Goal: Task Accomplishment & Management: Manage account settings

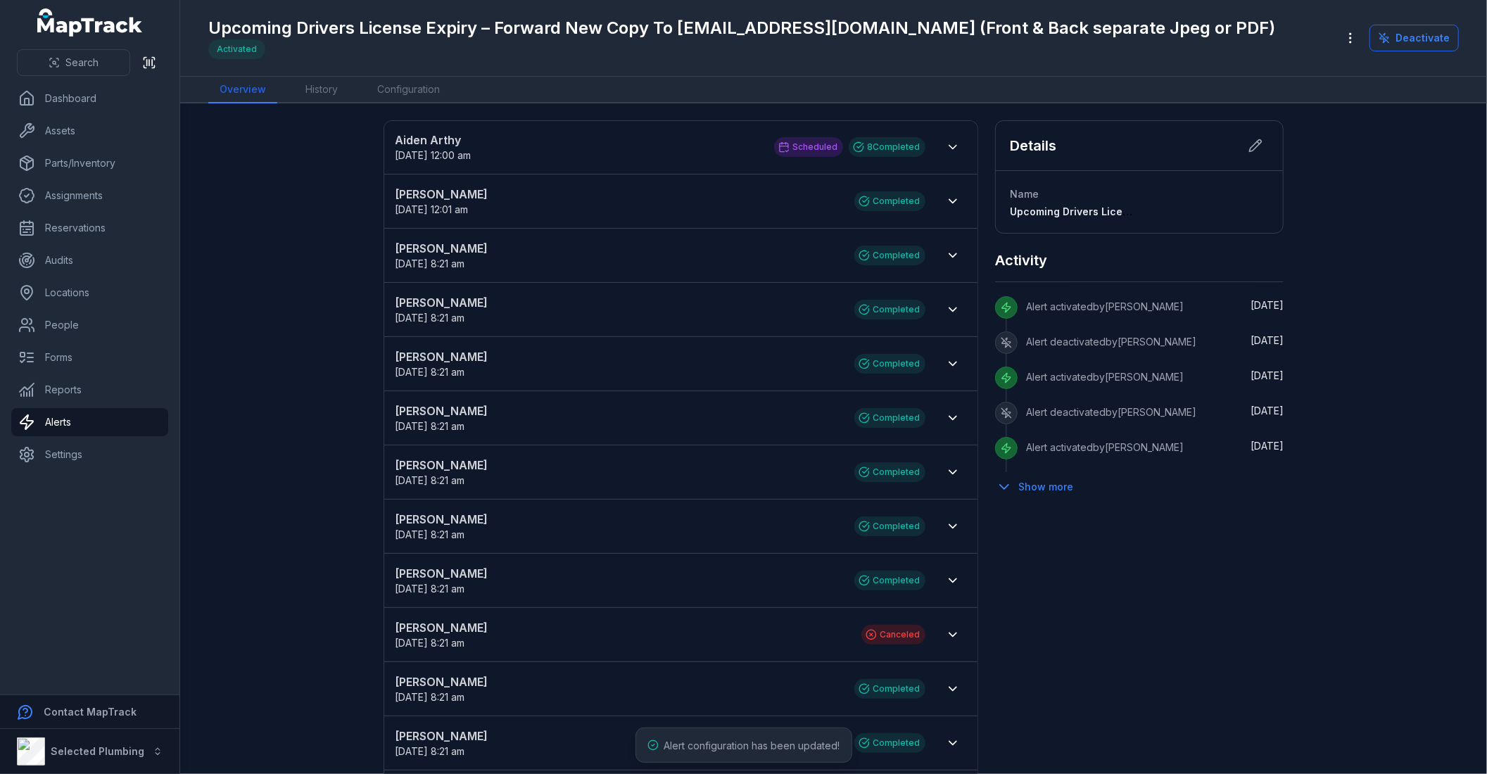
scroll to position [17, 0]
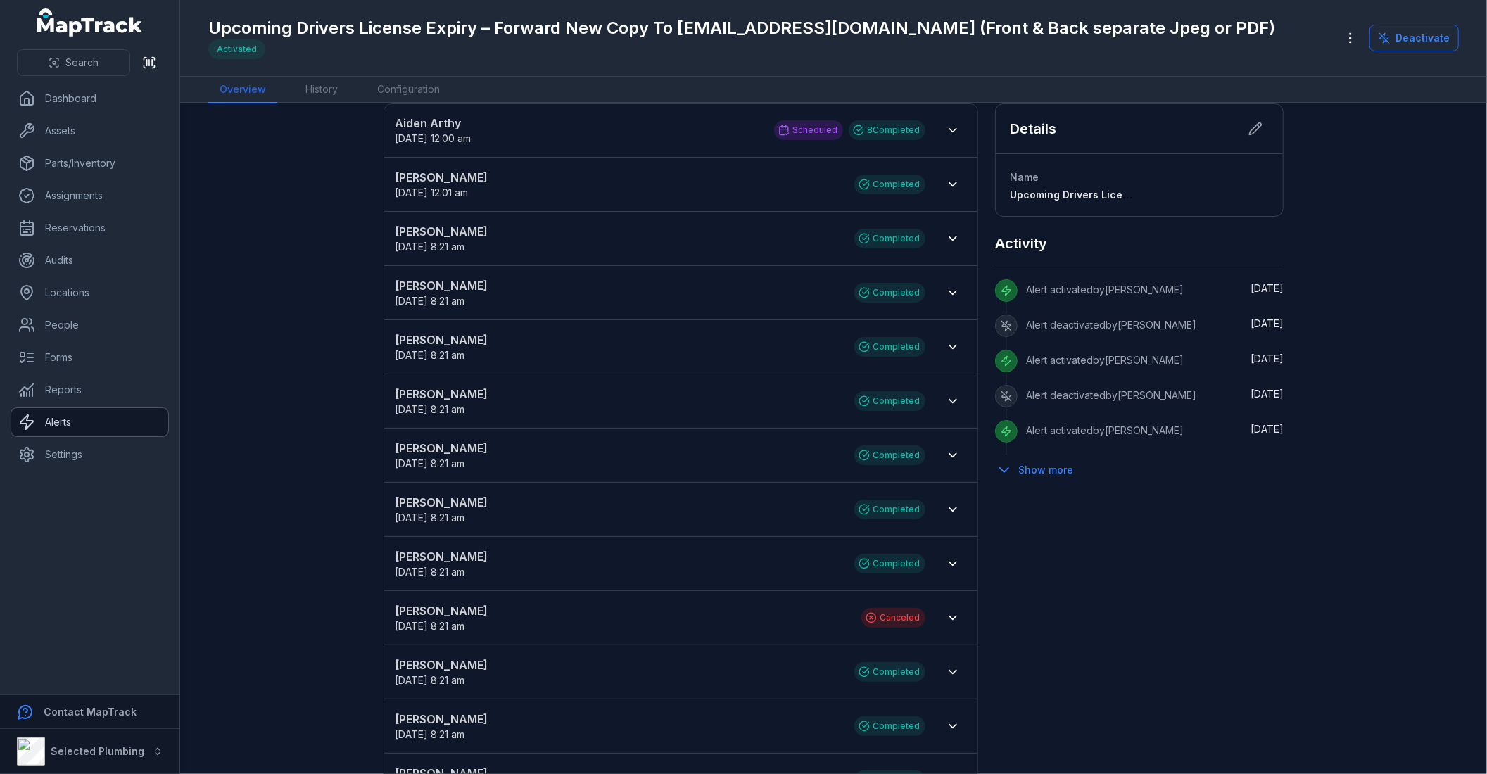
click at [86, 420] on link "Alerts" at bounding box center [89, 422] width 157 height 28
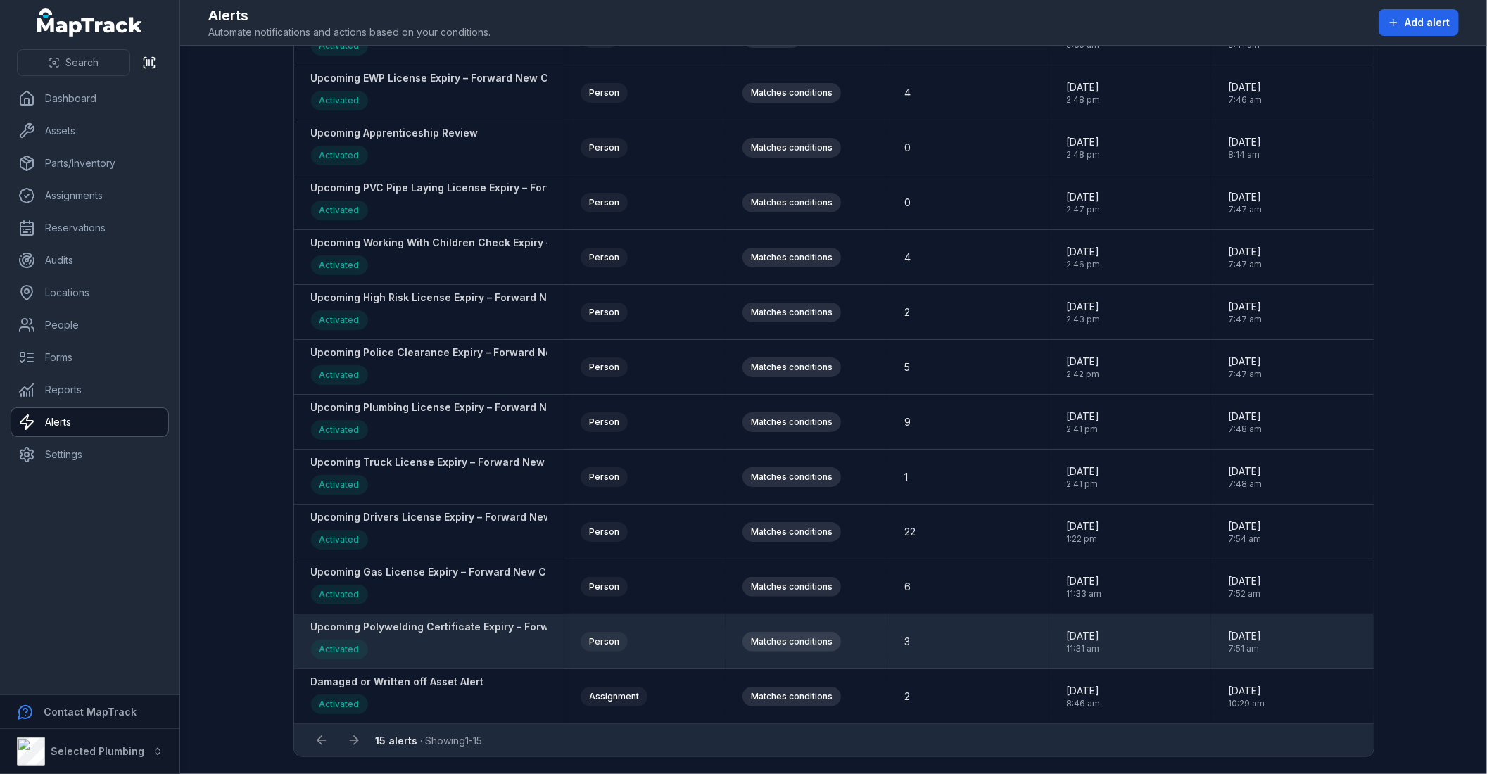
scroll to position [236, 0]
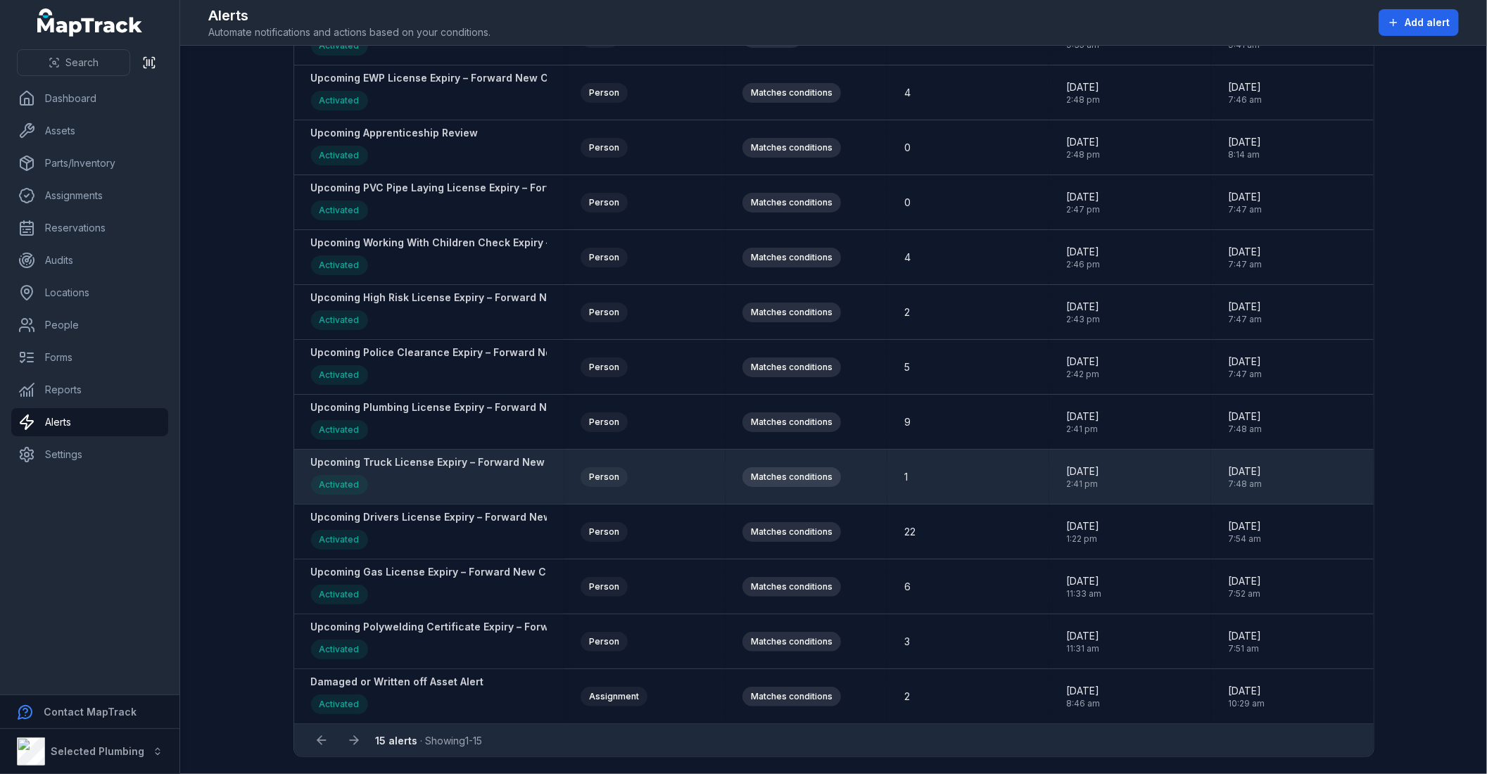
click at [453, 470] on div "Upcoming Truck License Expiry – Forward New Copy To [EMAIL_ADDRESS][DOMAIN_NAME…" at bounding box center [628, 476] width 635 height 43
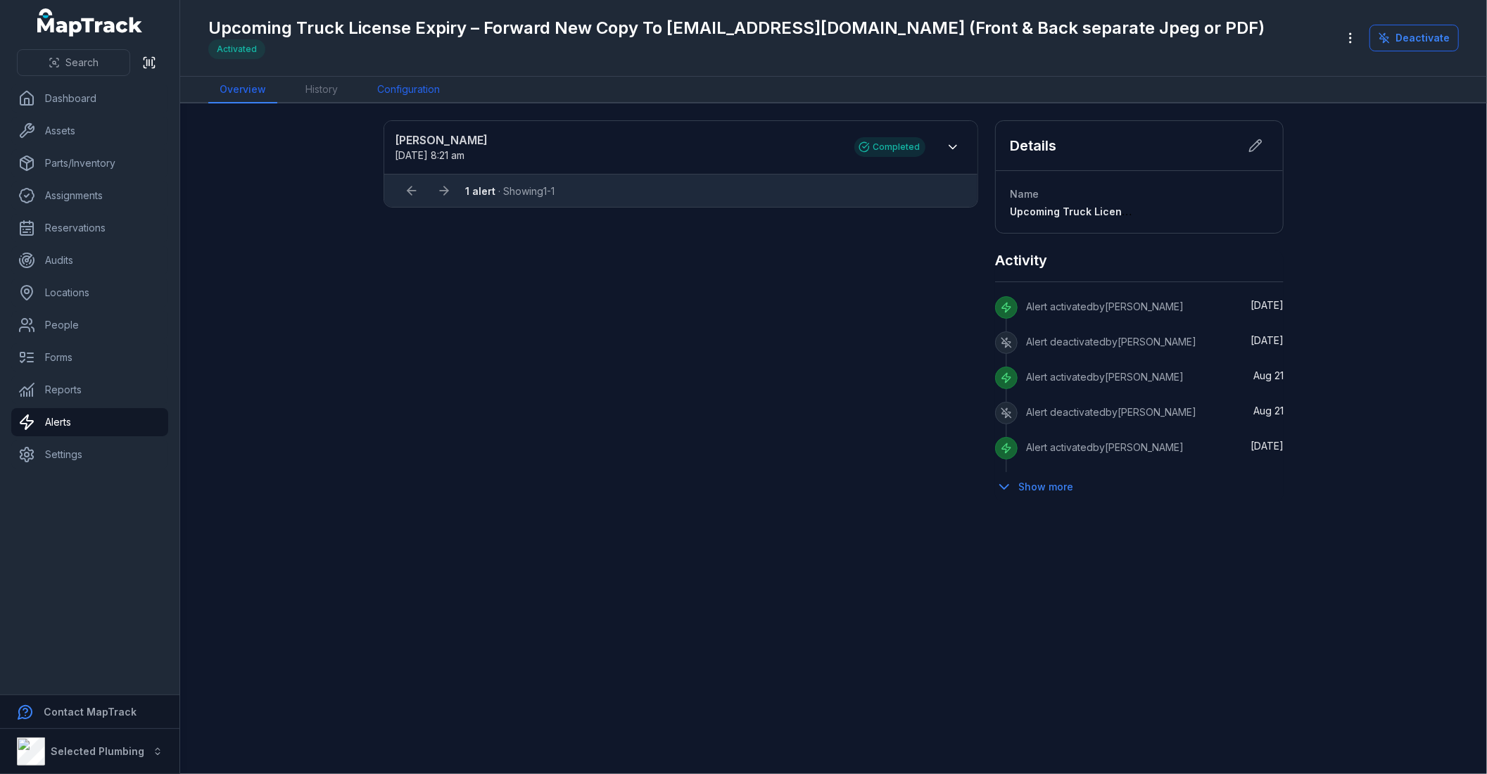
click at [426, 80] on link "Configuration" at bounding box center [408, 90] width 85 height 27
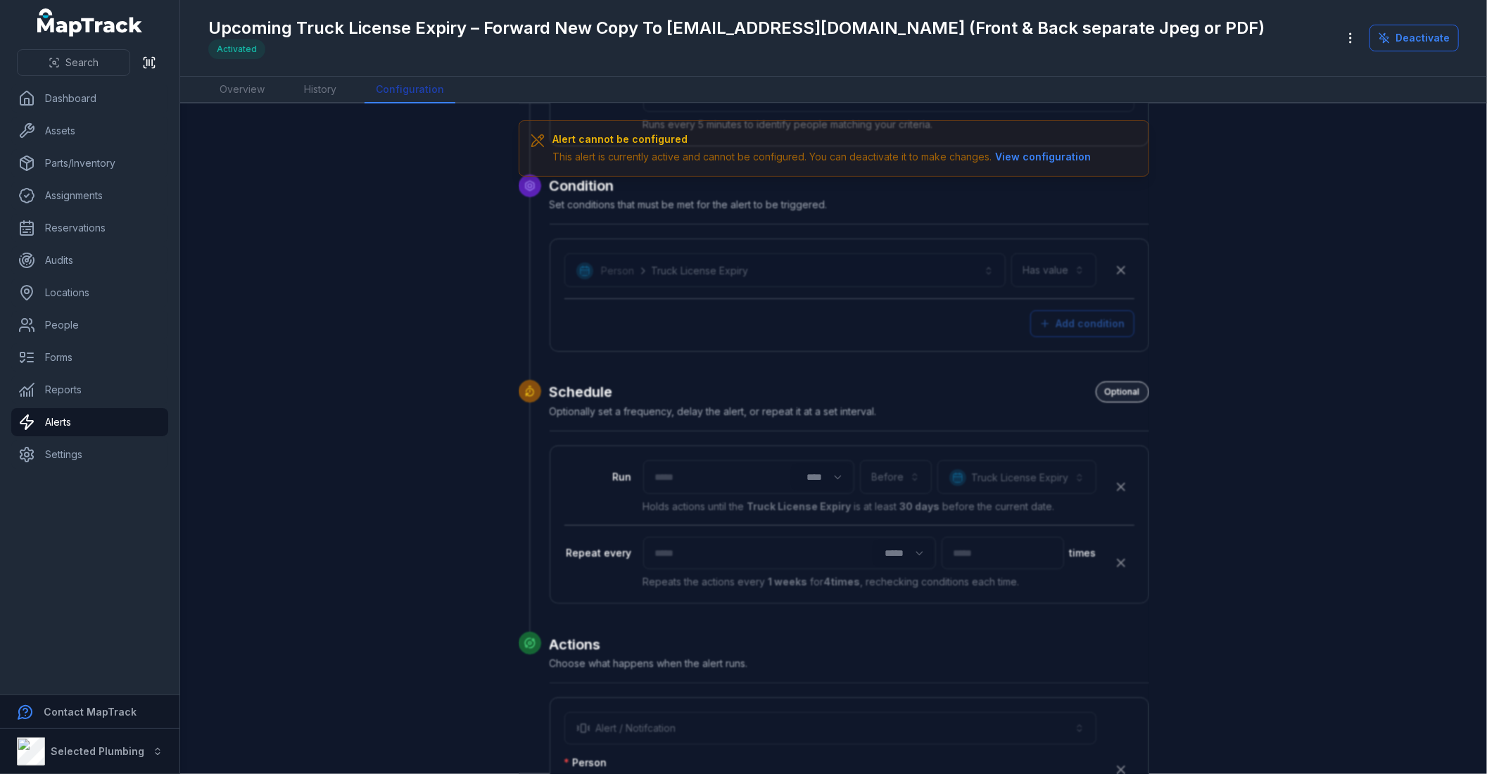
scroll to position [435, 0]
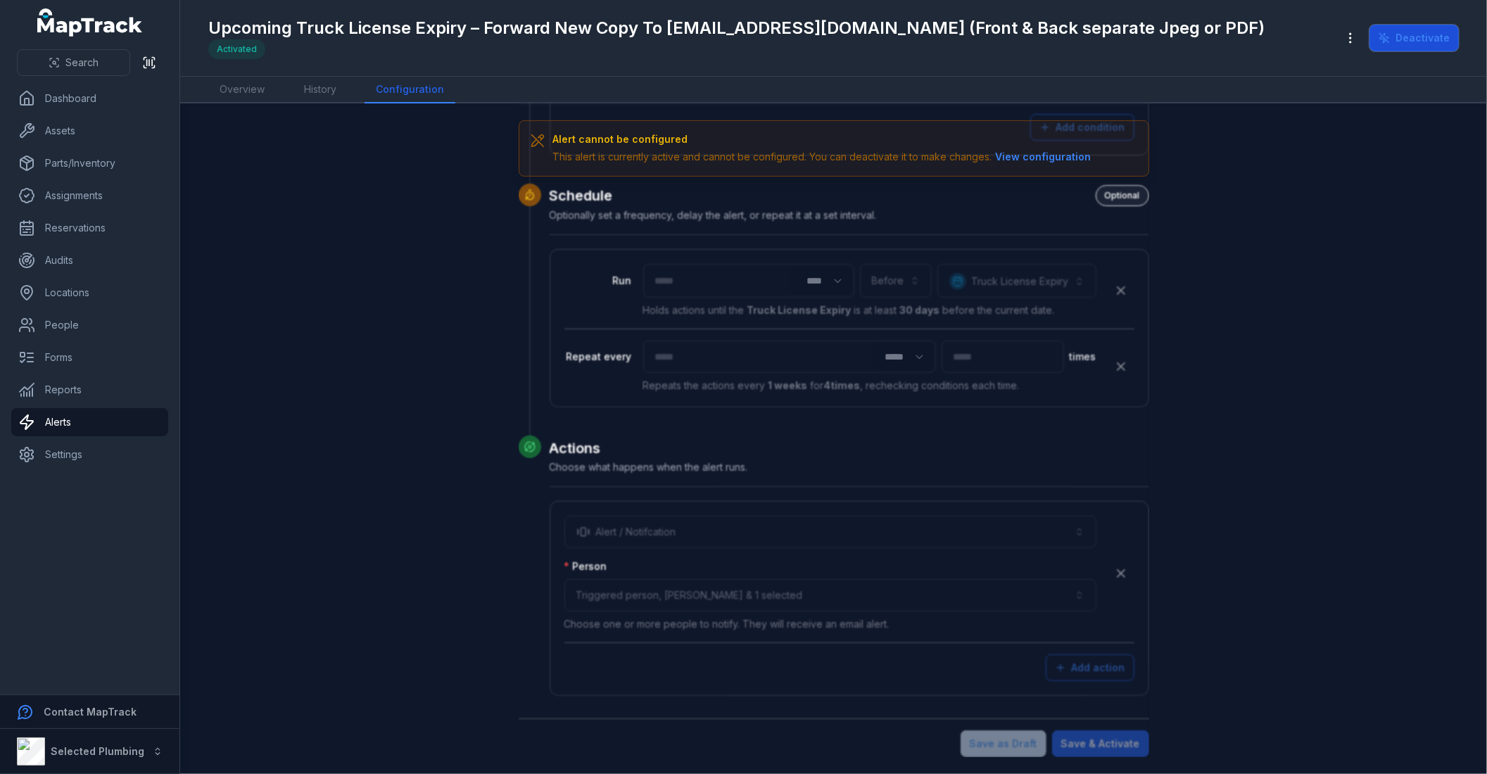
click at [1408, 37] on button "Deactivate" at bounding box center [1413, 38] width 89 height 27
